Goal: Task Accomplishment & Management: Use online tool/utility

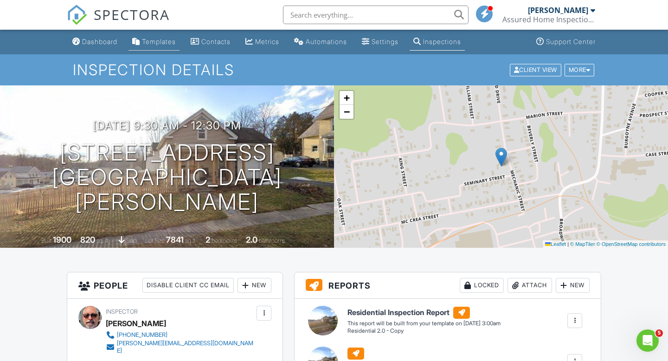
click at [160, 41] on div "Templates" at bounding box center [159, 42] width 34 height 8
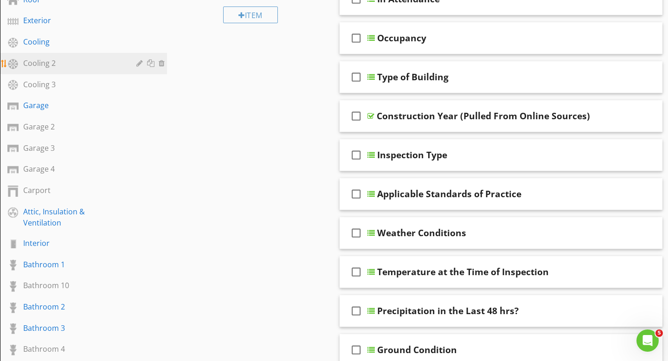
scroll to position [179, 0]
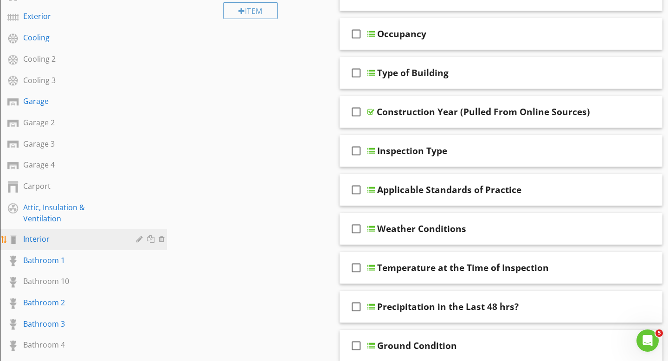
click at [45, 241] on div "Interior" at bounding box center [73, 238] width 100 height 11
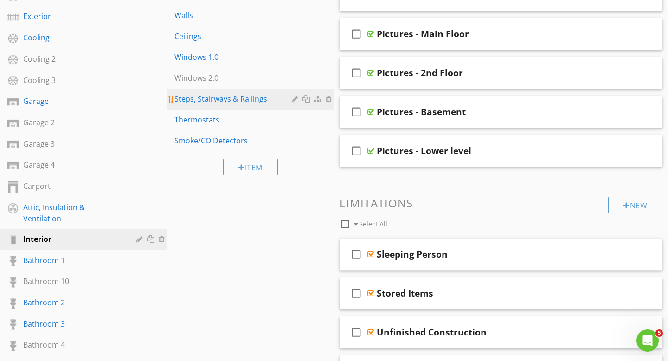
click at [242, 101] on div "Steps, Stairways & Railings" at bounding box center [234, 98] width 120 height 11
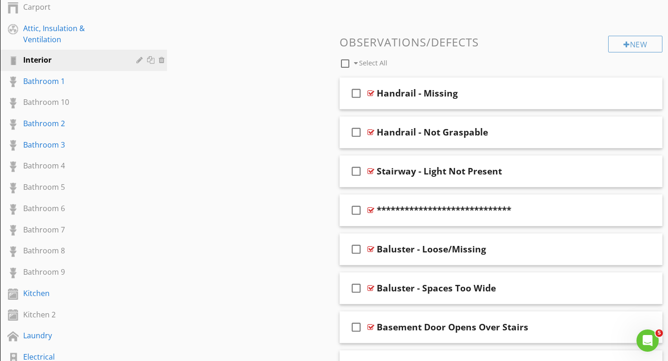
scroll to position [361, 0]
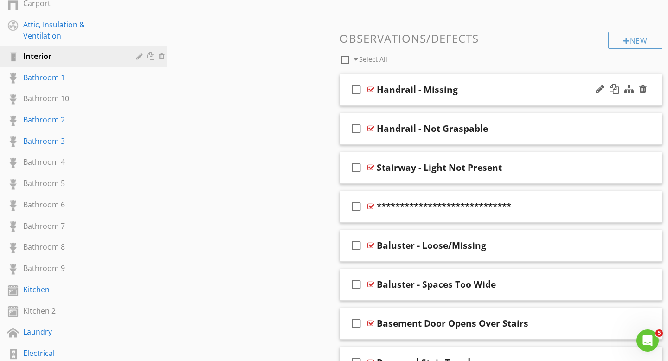
click at [520, 80] on div "check_box_outline_blank Handrail - Missing" at bounding box center [501, 90] width 323 height 32
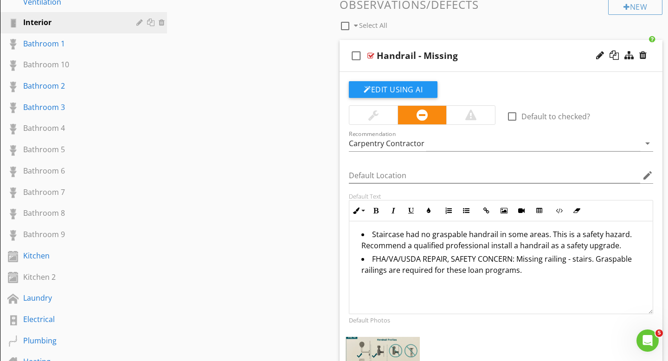
scroll to position [398, 0]
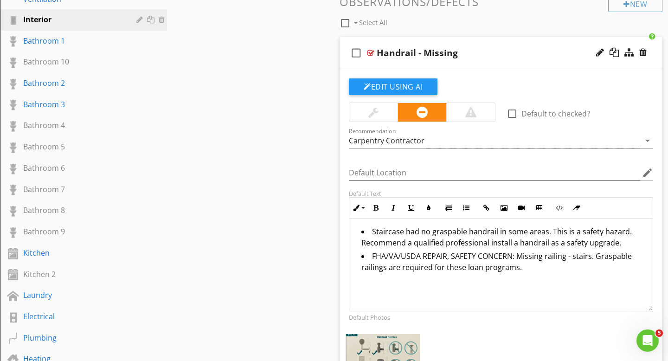
click at [521, 44] on div "check_box_outline_blank Handrail - Missing" at bounding box center [501, 53] width 323 height 32
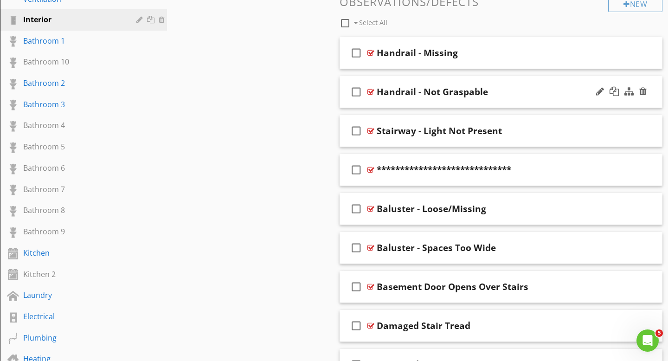
click at [512, 81] on div "check_box_outline_blank Handrail - Not Graspable" at bounding box center [501, 92] width 323 height 32
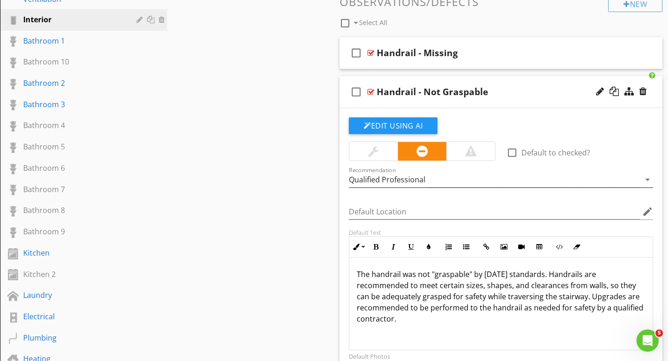
click at [448, 180] on div "Qualified Professional" at bounding box center [494, 179] width 291 height 15
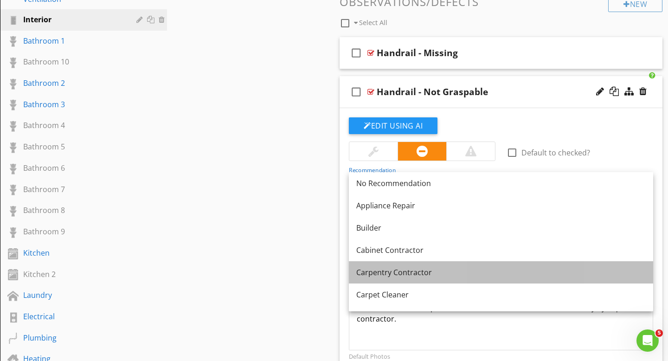
click at [408, 273] on div "Carpentry Contractor" at bounding box center [501, 272] width 290 height 11
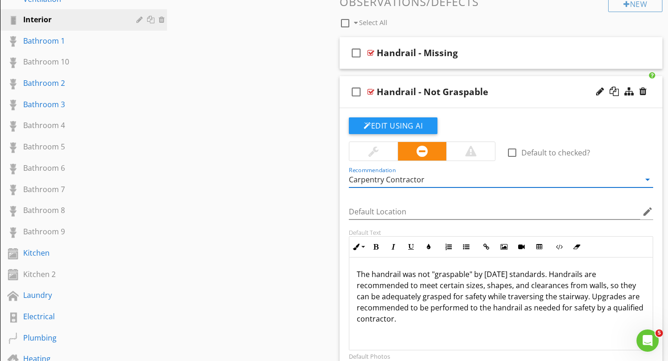
click at [377, 318] on p "The handrail was not "graspable" by today's standards. Handrails are recommende…" at bounding box center [501, 297] width 289 height 56
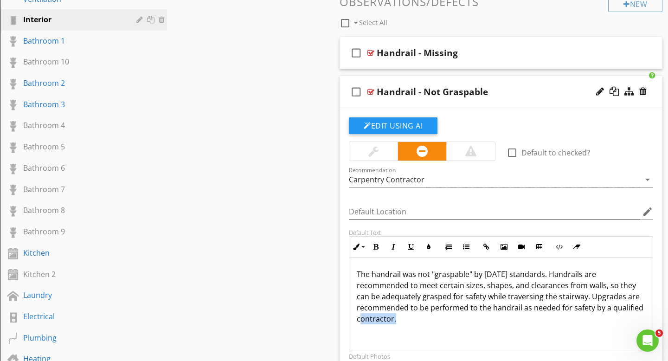
click at [377, 318] on p "The handrail was not "graspable" by today's standards. Handrails are recommende…" at bounding box center [501, 297] width 289 height 56
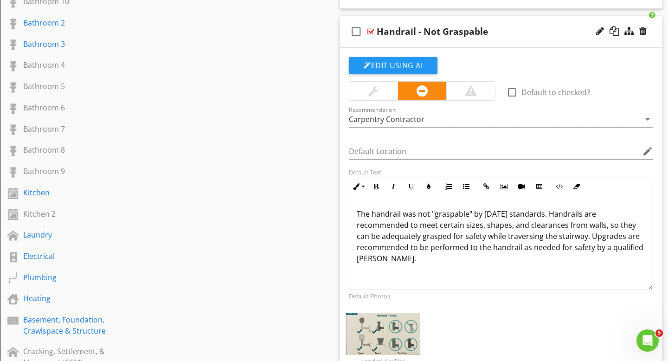
scroll to position [454, 0]
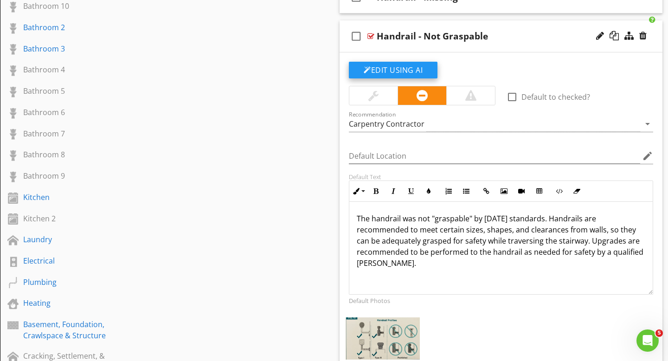
click at [400, 69] on button "Edit Using AI" at bounding box center [393, 70] width 89 height 17
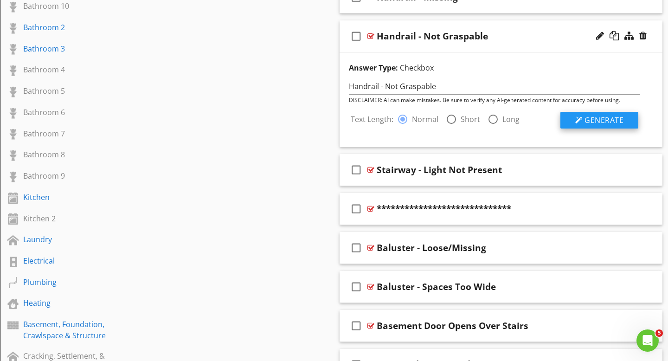
click at [582, 119] on div at bounding box center [578, 119] width 7 height 7
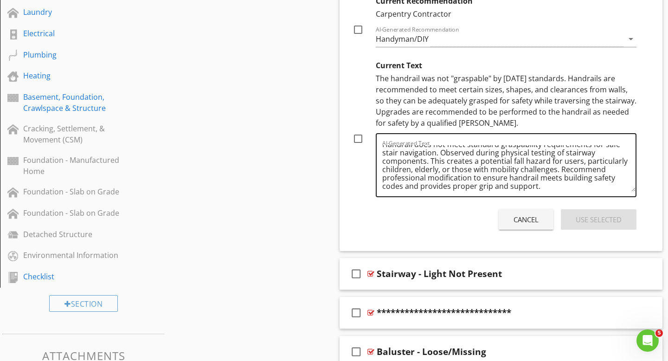
scroll to position [11, 0]
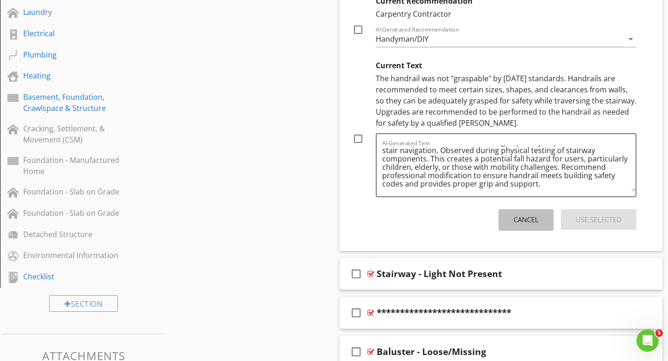
click at [522, 217] on div "Cancel" at bounding box center [526, 219] width 25 height 11
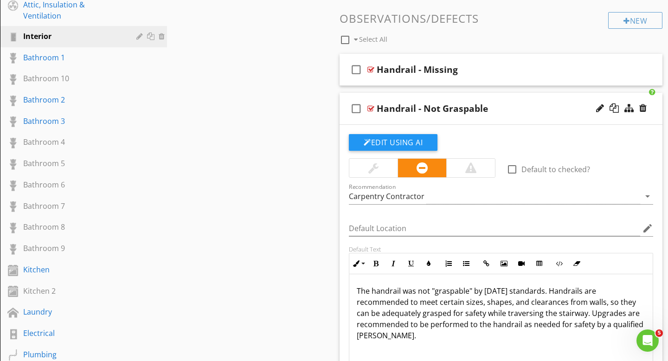
scroll to position [376, 0]
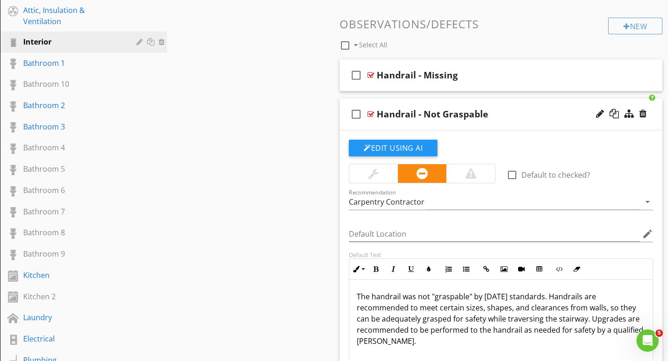
click at [510, 109] on div "Handrail - Not Graspable" at bounding box center [491, 114] width 228 height 11
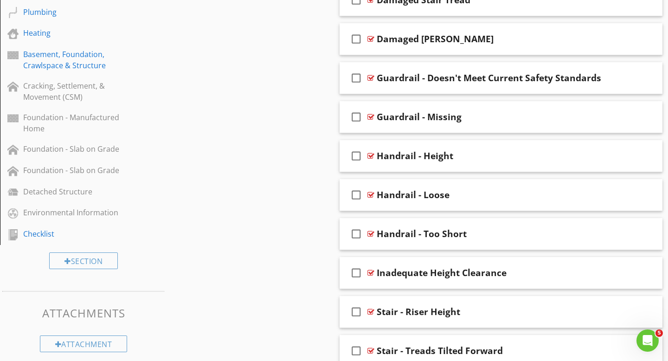
scroll to position [727, 0]
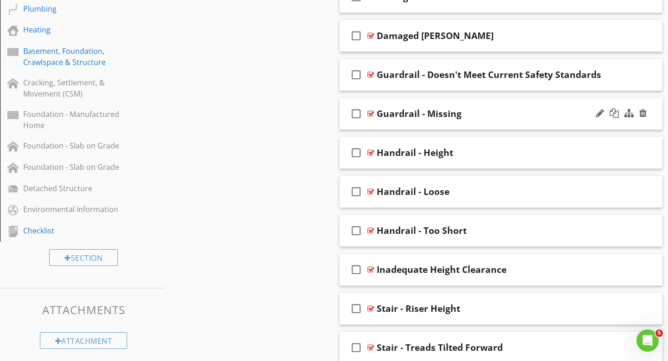
click at [511, 103] on div "check_box_outline_blank Guardrail - Missing" at bounding box center [501, 114] width 323 height 32
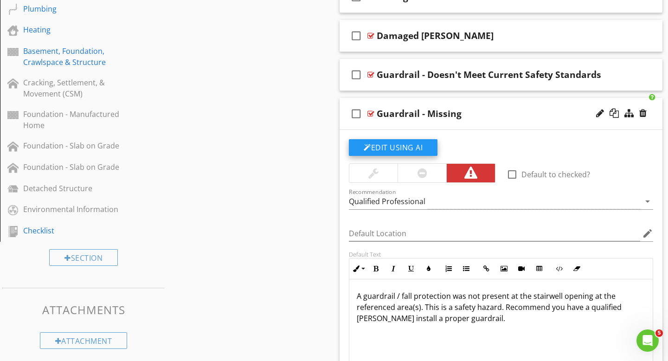
click at [420, 146] on button "Edit Using AI" at bounding box center [393, 147] width 89 height 17
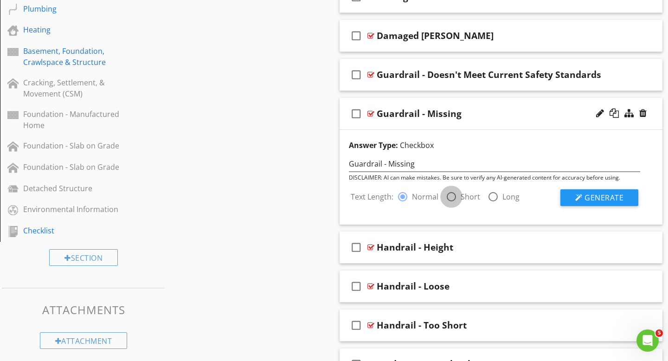
click at [452, 196] on div at bounding box center [452, 197] width 16 height 16
radio input "false"
radio input "true"
click at [584, 195] on button "Generate" at bounding box center [600, 197] width 78 height 17
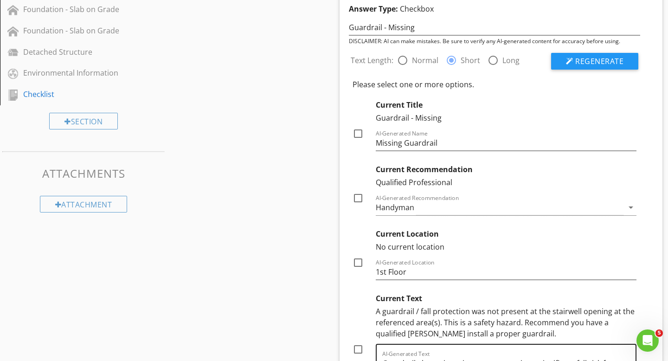
scroll to position [861, 0]
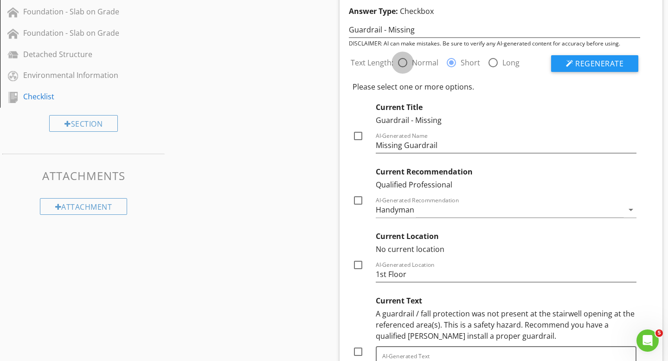
click at [404, 64] on div at bounding box center [403, 63] width 16 height 16
radio input "true"
click at [594, 65] on span "Regenerate" at bounding box center [599, 63] width 48 height 10
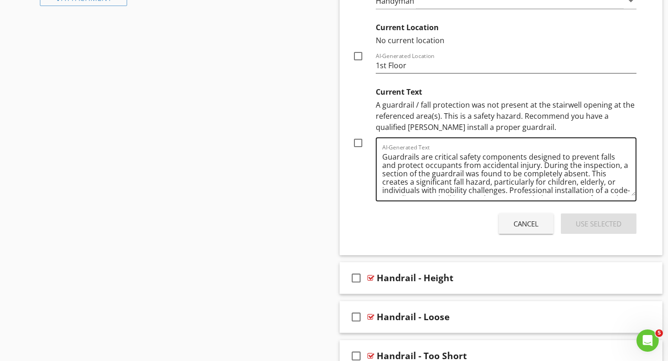
scroll to position [19, 0]
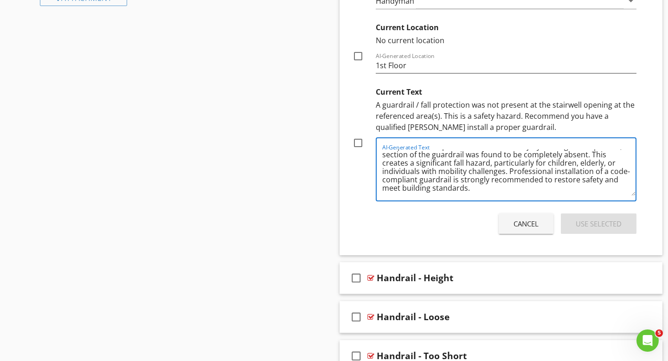
drag, startPoint x: 590, startPoint y: 153, endPoint x: 509, endPoint y: 168, distance: 82.2
click at [509, 168] on textarea "Guardrails are critical safety components designed to prevent falls and protect…" at bounding box center [508, 172] width 253 height 46
drag, startPoint x: 445, startPoint y: 116, endPoint x: 477, endPoint y: 115, distance: 32.0
click at [477, 115] on div "A guardrail / fall protection was not present at the stairwell opening at the r…" at bounding box center [506, 115] width 261 height 33
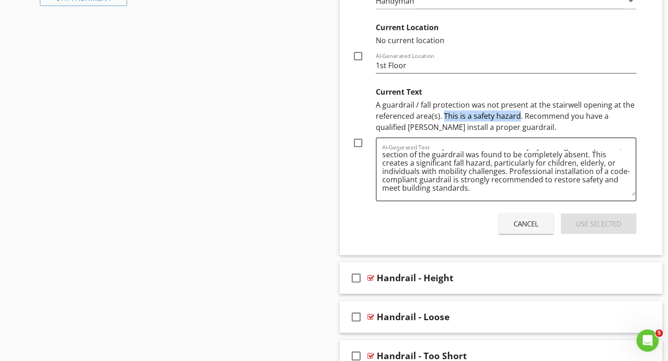
drag, startPoint x: 444, startPoint y: 116, endPoint x: 517, endPoint y: 116, distance: 73.3
click at [517, 116] on div "A guardrail / fall protection was not present at the stairwell opening at the r…" at bounding box center [506, 115] width 261 height 33
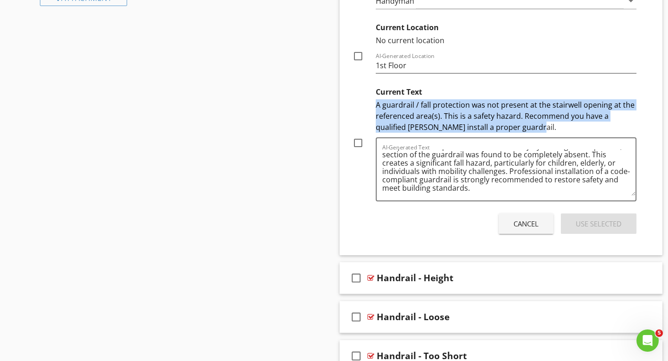
drag, startPoint x: 375, startPoint y: 103, endPoint x: 557, endPoint y: 125, distance: 182.7
click at [557, 125] on div "A guardrail / fall protection was not present at the stairwell opening at the r…" at bounding box center [506, 115] width 261 height 33
copy div "A guardrail / fall protection was not present at the stairwell opening at the r…"
click at [557, 128] on div "A guardrail / fall protection was not present at the stairwell opening at the r…" at bounding box center [506, 115] width 261 height 33
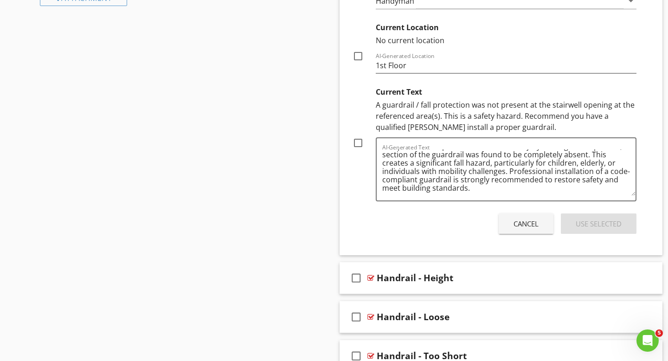
click at [557, 128] on div "A guardrail / fall protection was not present at the stairwell opening at the r…" at bounding box center [506, 115] width 261 height 33
click at [536, 126] on div "A guardrail / fall protection was not present at the stairwell opening at the r…" at bounding box center [506, 115] width 261 height 33
click at [377, 106] on div "A guardrail / fall protection was not present at the stairwell opening at the r…" at bounding box center [506, 115] width 261 height 33
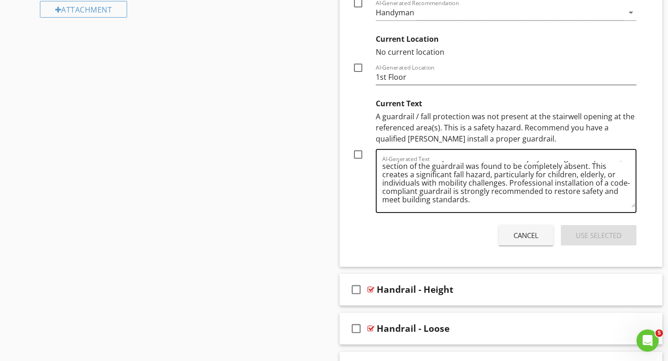
scroll to position [1055, 0]
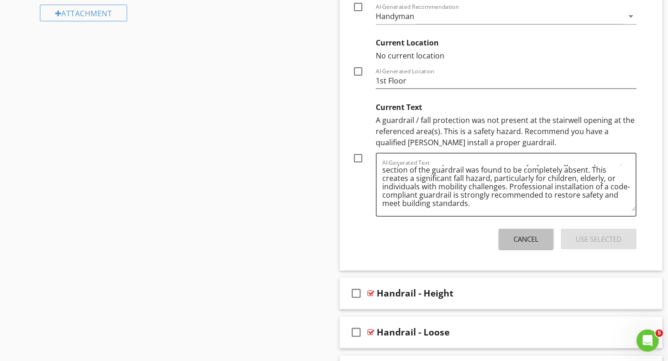
click at [526, 245] on button "Cancel" at bounding box center [526, 239] width 55 height 20
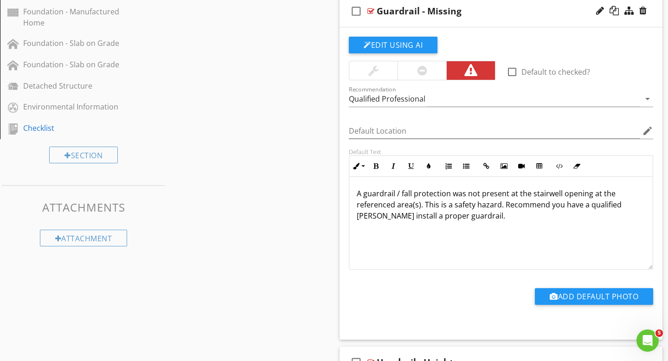
scroll to position [829, 0]
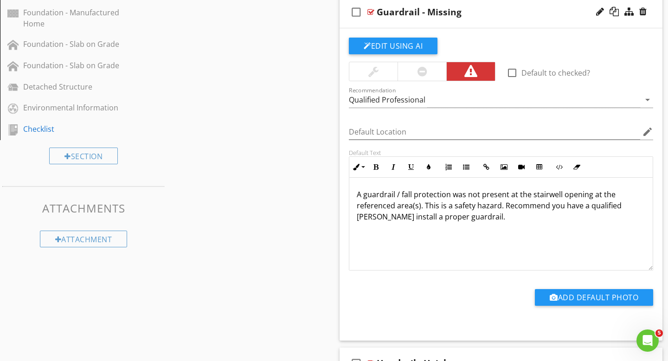
click at [503, 11] on div "Guardrail - Missing" at bounding box center [491, 11] width 228 height 11
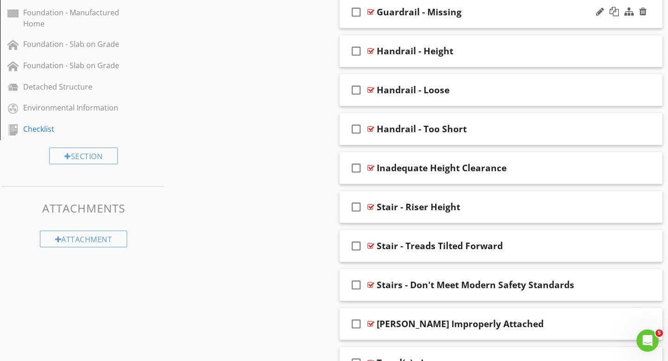
click at [500, 20] on div "check_box_outline_blank Guardrail - Missing" at bounding box center [501, 12] width 323 height 32
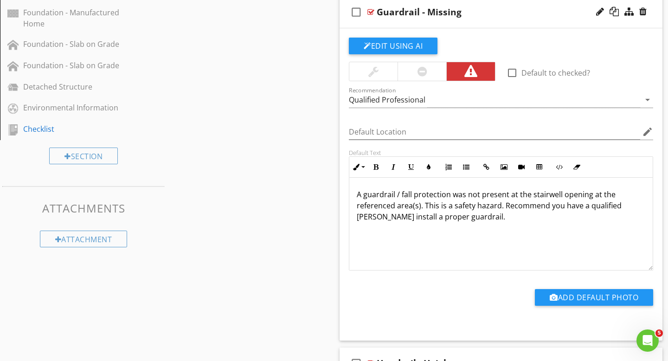
click at [491, 10] on div "Guardrail - Missing" at bounding box center [491, 11] width 228 height 11
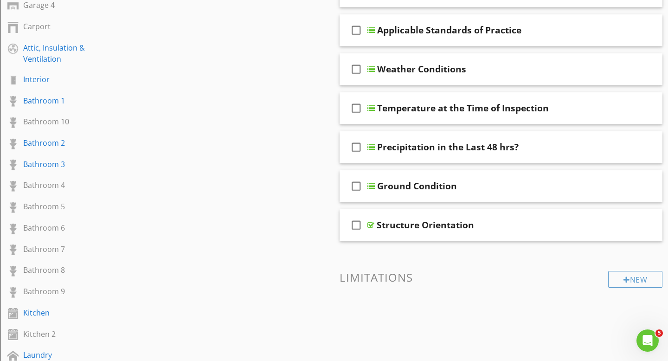
scroll to position [337, 0]
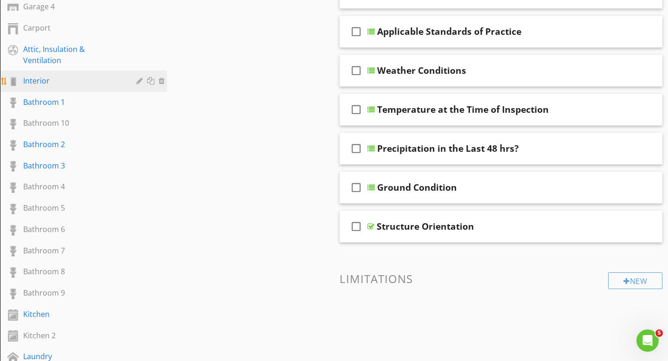
click at [81, 83] on div "Interior" at bounding box center [73, 80] width 100 height 11
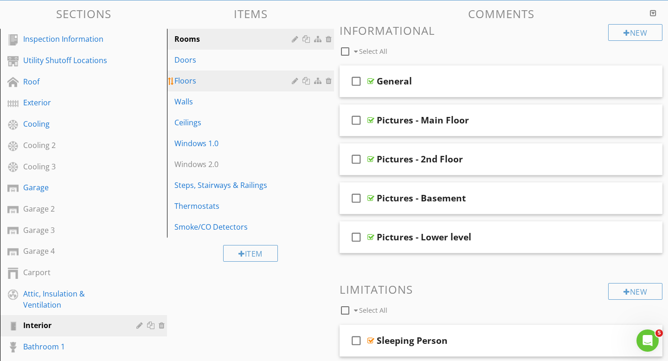
scroll to position [97, 0]
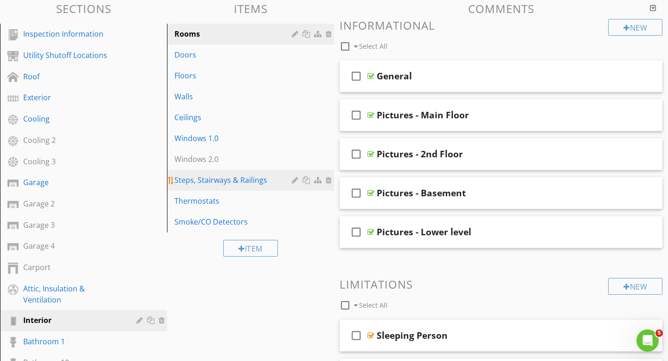
click at [245, 180] on div "Steps, Stairways & Railings" at bounding box center [234, 179] width 120 height 11
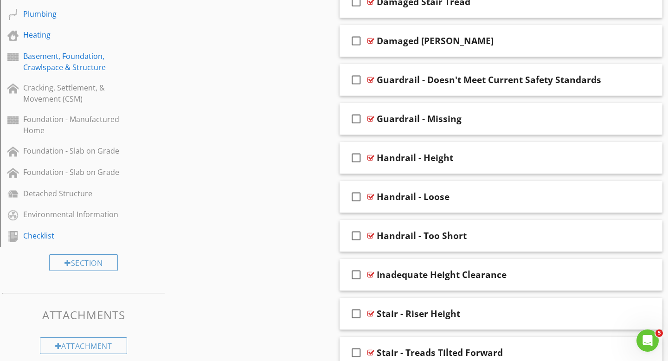
scroll to position [721, 0]
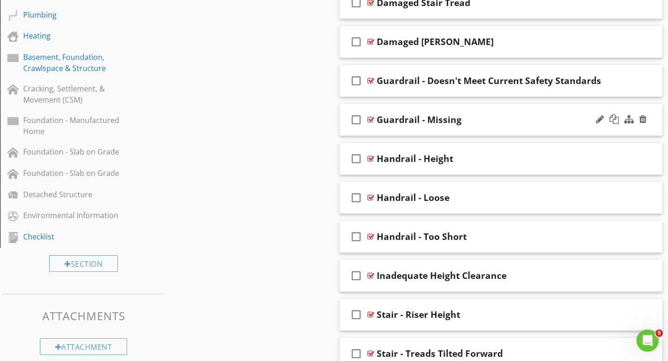
click at [505, 112] on div "check_box_outline_blank Guardrail - Missing" at bounding box center [501, 120] width 323 height 32
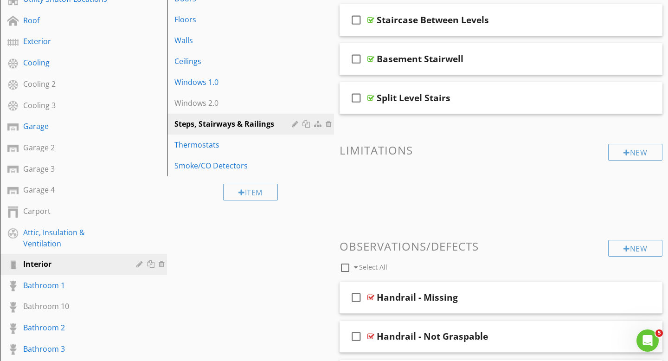
scroll to position [0, 0]
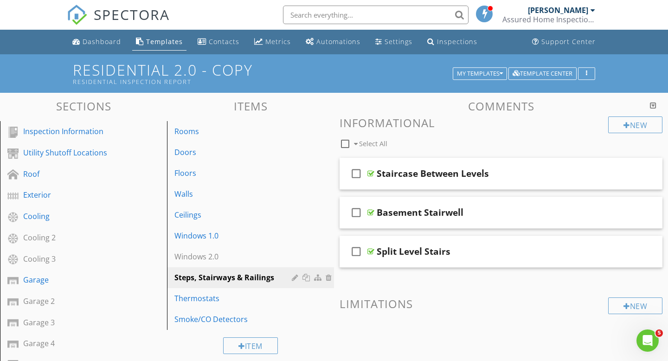
click at [310, 13] on input "text" at bounding box center [376, 15] width 186 height 19
click at [91, 41] on div "Dashboard" at bounding box center [102, 41] width 39 height 9
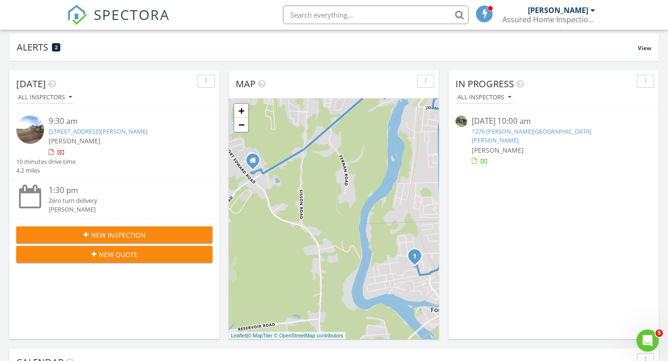
scroll to position [63, 0]
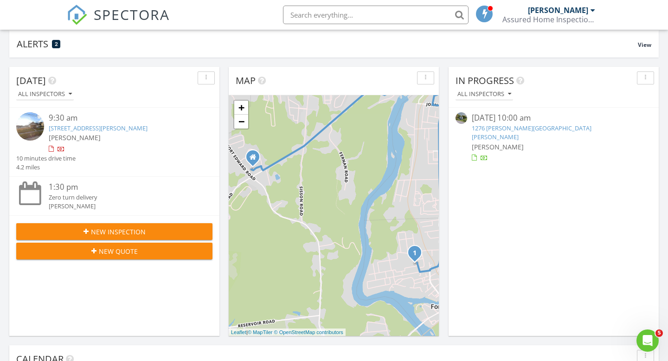
click at [117, 128] on link "4 Seminary St, Fort Edward, NY 12828" at bounding box center [98, 128] width 99 height 8
